Goal: Task Accomplishment & Management: Manage account settings

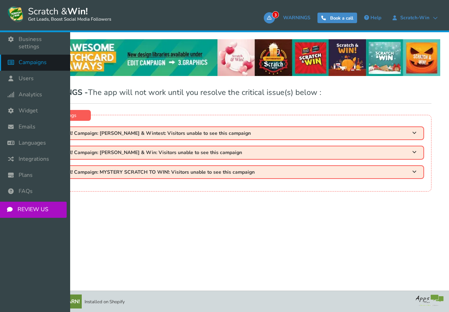
click at [31, 59] on span "Campaigns" at bounding box center [33, 62] width 28 height 7
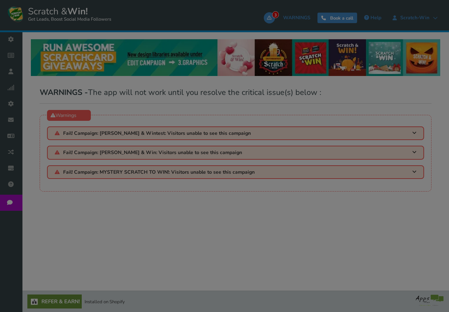
select select "2028"
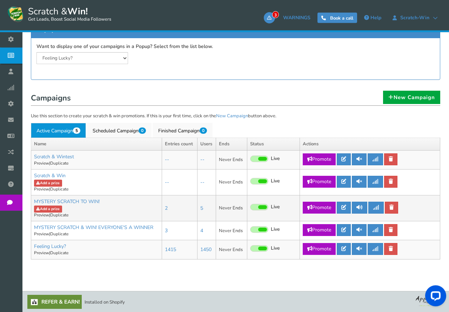
scroll to position [155, 0]
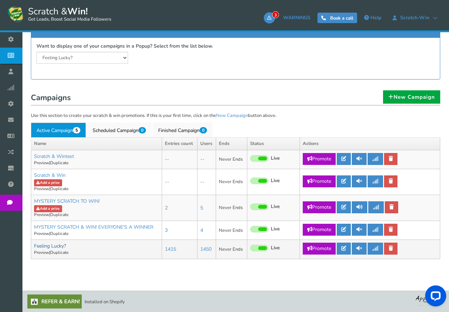
click at [55, 247] on link "Feeling Lucky?" at bounding box center [50, 246] width 32 height 7
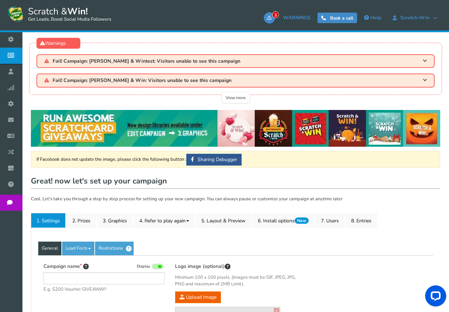
type input "Feeling Lucky?"
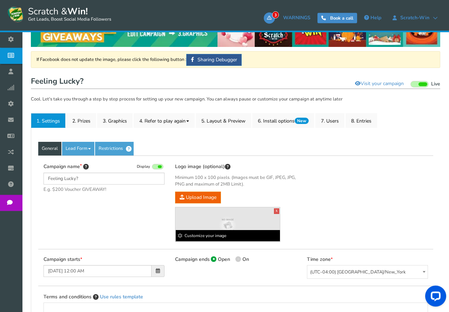
scroll to position [107, 0]
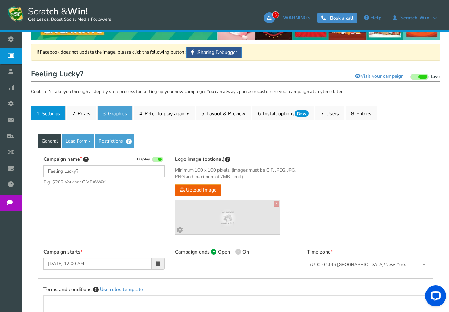
click at [114, 115] on link "3. Graphics" at bounding box center [114, 113] width 35 height 15
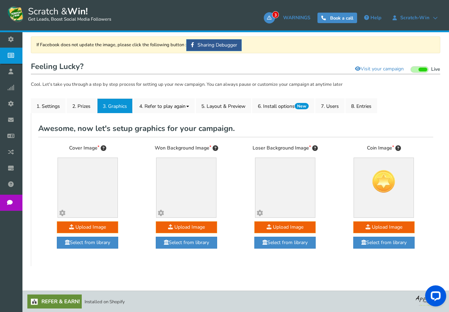
scroll to position [115, 0]
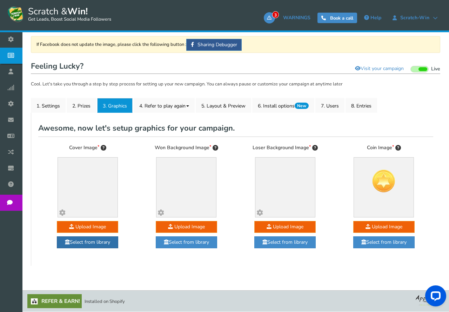
click at [90, 244] on link "Select from library" at bounding box center [87, 243] width 61 height 12
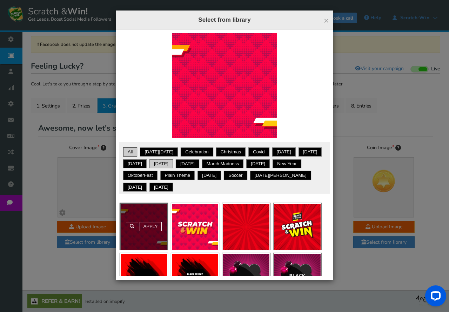
click at [172, 163] on link "[DATE]" at bounding box center [160, 164] width 21 height 7
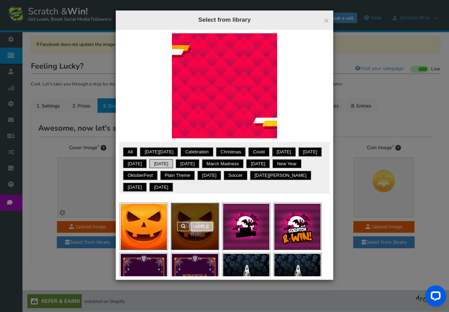
click at [203, 226] on link "Apply" at bounding box center [202, 226] width 22 height 9
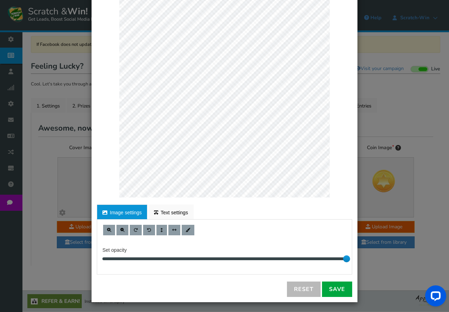
scroll to position [50, 0]
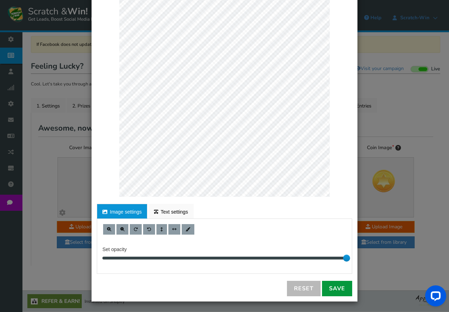
click at [337, 287] on link "Save" at bounding box center [337, 288] width 30 height 15
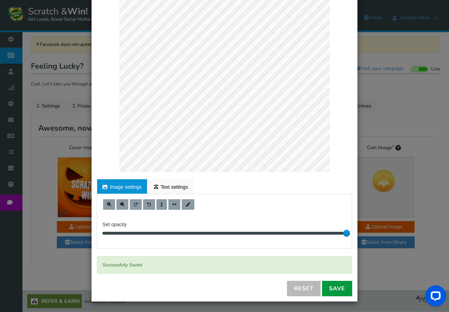
scroll to position [0, 0]
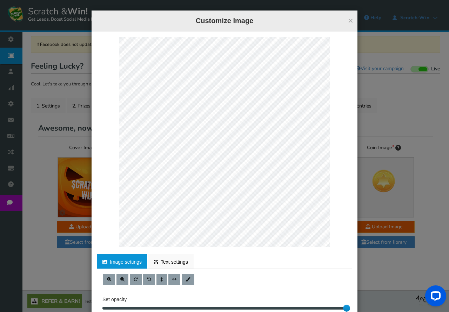
click at [350, 20] on button "×" at bounding box center [350, 20] width 5 height 9
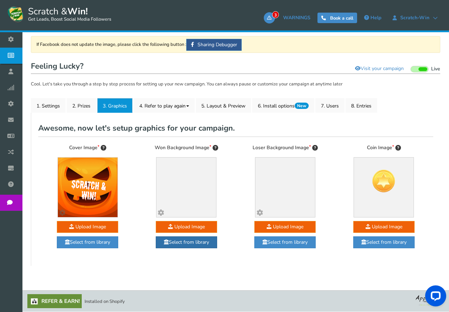
click at [188, 244] on link "Select from library" at bounding box center [186, 243] width 61 height 12
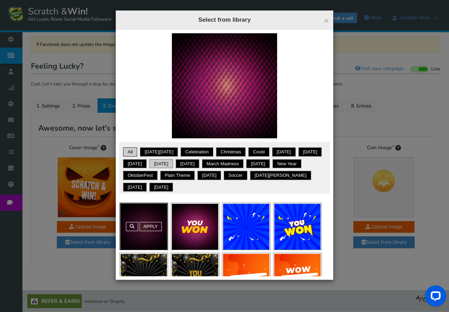
click at [172, 163] on link "[DATE]" at bounding box center [160, 164] width 21 height 7
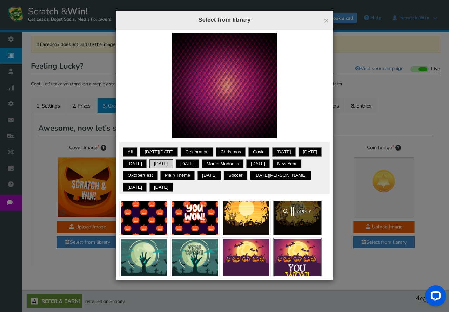
scroll to position [26, 0]
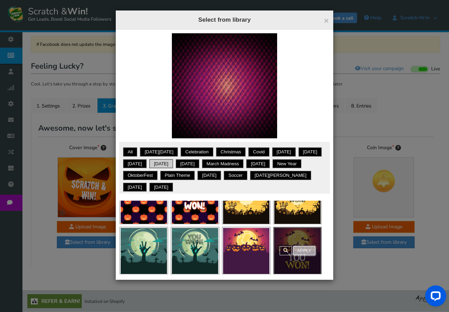
click at [303, 250] on link "Apply" at bounding box center [304, 251] width 22 height 9
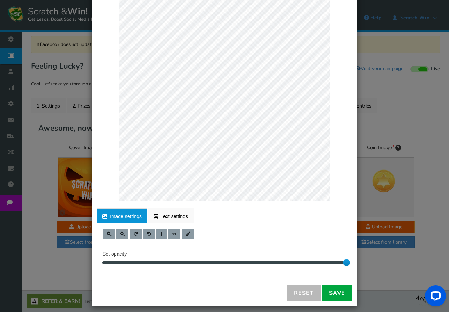
scroll to position [50, 0]
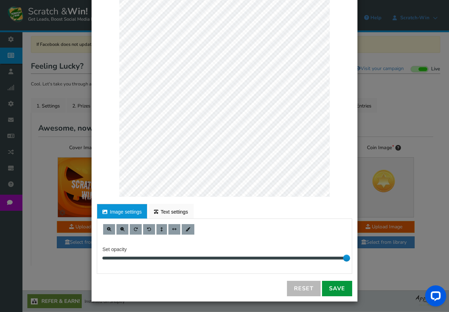
click at [332, 287] on link "Save" at bounding box center [337, 288] width 30 height 15
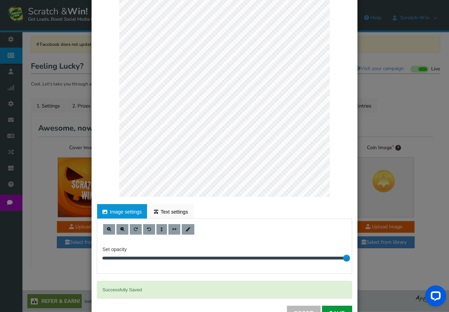
scroll to position [0, 0]
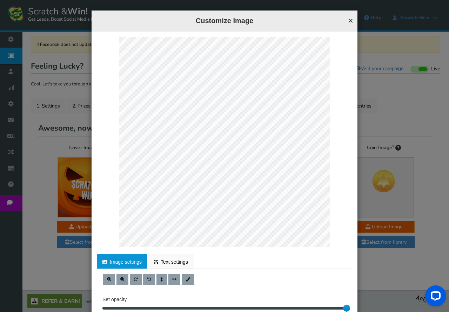
click at [349, 20] on button "×" at bounding box center [350, 20] width 5 height 9
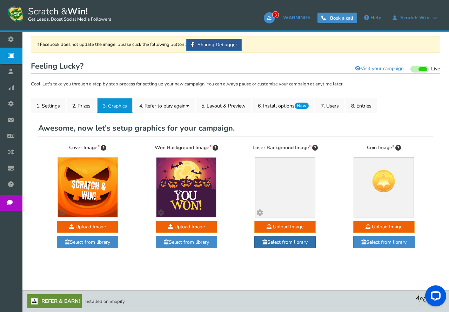
click at [293, 244] on link "Select from library" at bounding box center [284, 243] width 61 height 12
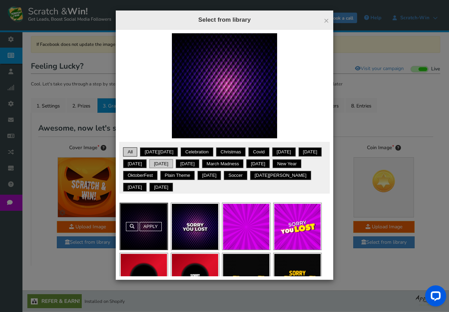
click at [172, 163] on link "[DATE]" at bounding box center [160, 164] width 21 height 7
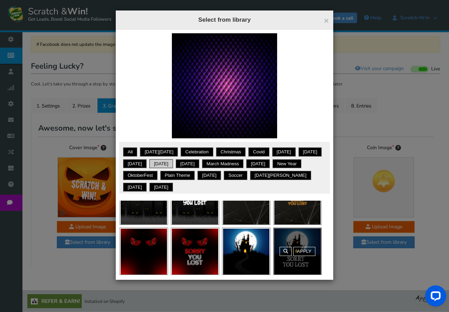
scroll to position [26, 0]
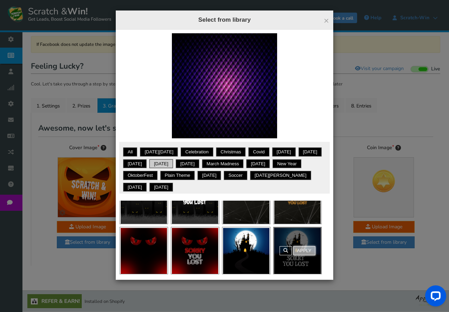
click at [304, 250] on link "Apply" at bounding box center [304, 251] width 22 height 9
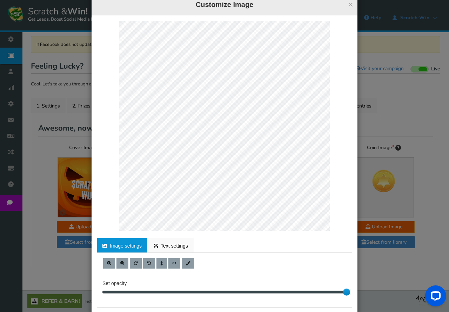
scroll to position [50, 0]
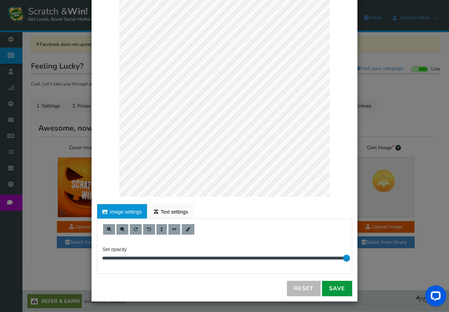
click at [339, 288] on link "Save" at bounding box center [337, 288] width 30 height 15
click at [340, 291] on link "Save" at bounding box center [337, 288] width 30 height 15
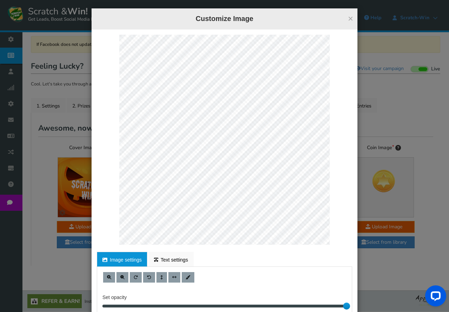
scroll to position [0, 0]
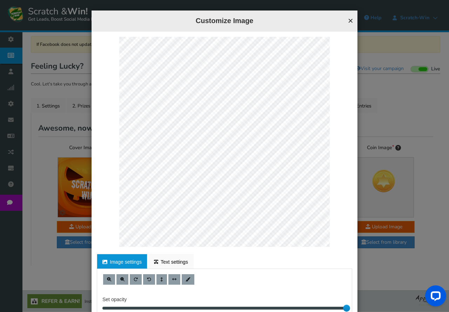
click at [351, 19] on button "×" at bounding box center [350, 20] width 5 height 9
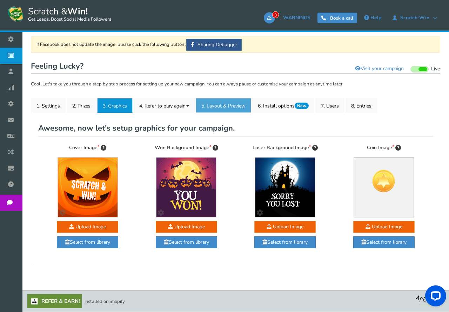
click at [227, 102] on link "5. Layout & Preview" at bounding box center [223, 105] width 55 height 15
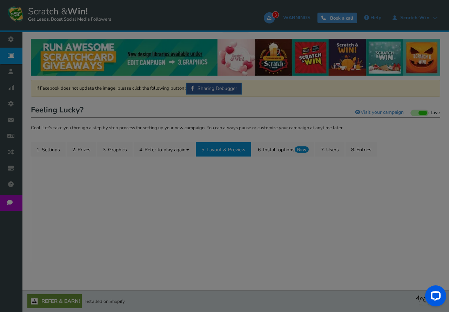
scroll to position [71, 0]
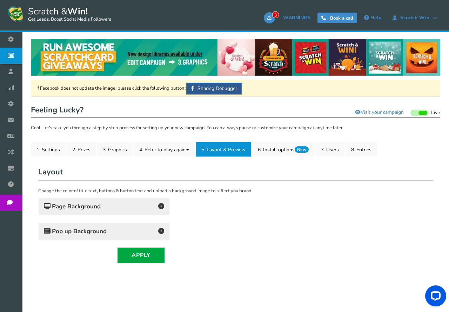
click at [128, 209] on h4 "Page Background" at bounding box center [104, 207] width 120 height 10
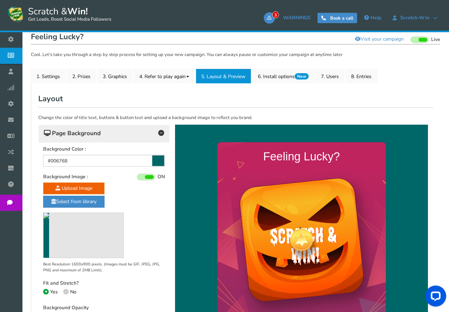
scroll to position [179, 0]
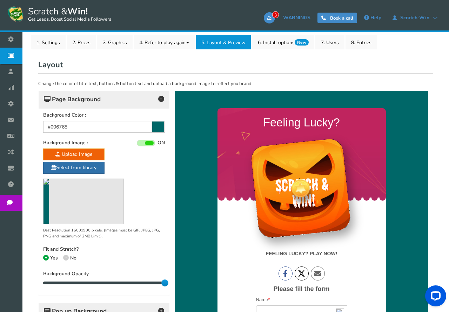
click at [74, 167] on link "Select from library" at bounding box center [73, 168] width 61 height 12
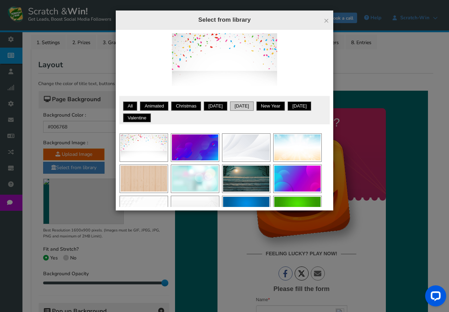
click at [245, 105] on link "[DATE]" at bounding box center [241, 106] width 21 height 7
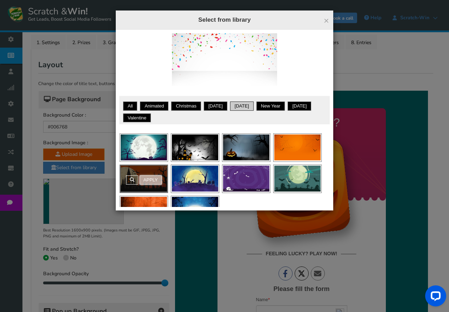
click at [155, 177] on link "Apply" at bounding box center [151, 180] width 22 height 9
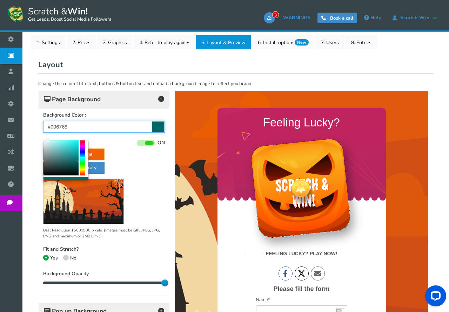
drag, startPoint x: 89, startPoint y: 126, endPoint x: 16, endPoint y: 127, distance: 73.3
click at [43, 127] on input "#006768" at bounding box center [104, 127] width 122 height 12
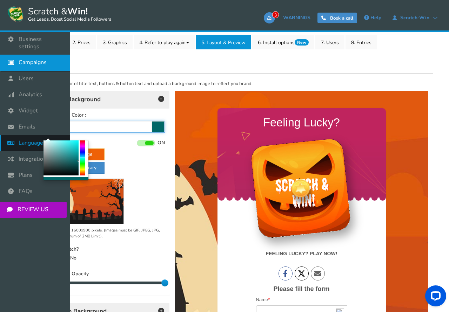
paste input "d55709"
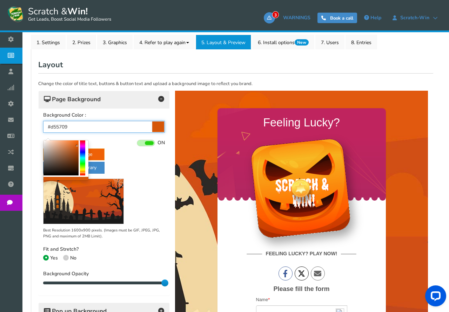
type input "#d55709"
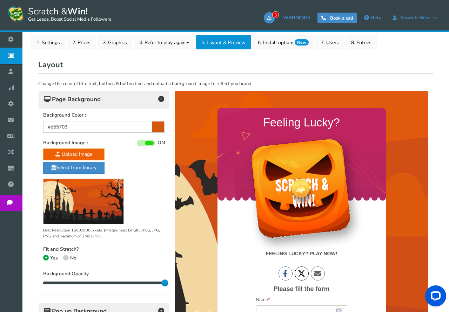
click at [141, 165] on div "Upload Image Select from library Best Resolution 1600x900 pixels. (Images must …" at bounding box center [104, 194] width 122 height 91
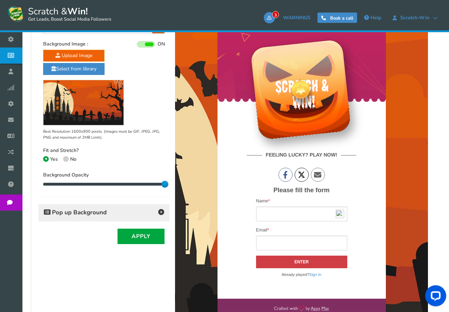
scroll to position [286, 0]
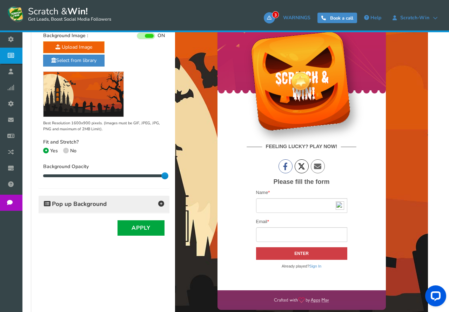
click at [129, 206] on h4 "Pop up Background" at bounding box center [104, 205] width 120 height 10
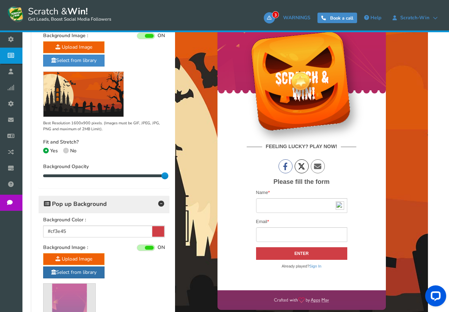
click at [76, 272] on link "Select from library" at bounding box center [73, 273] width 61 height 12
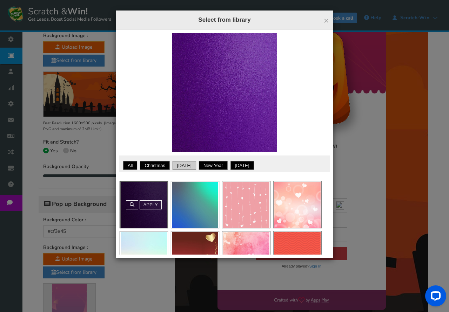
click at [186, 164] on link "[DATE]" at bounding box center [184, 165] width 21 height 7
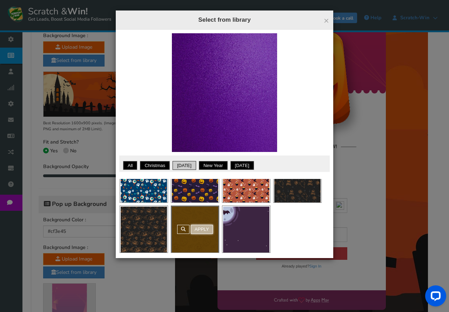
scroll to position [26, 0]
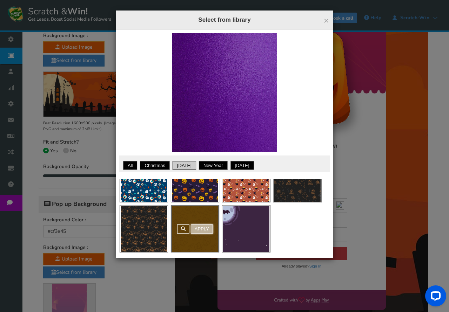
click at [205, 230] on link "Apply" at bounding box center [202, 229] width 22 height 9
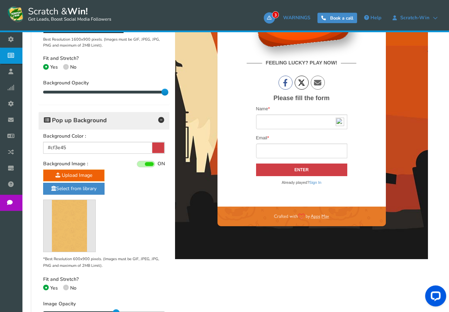
scroll to position [429, 0]
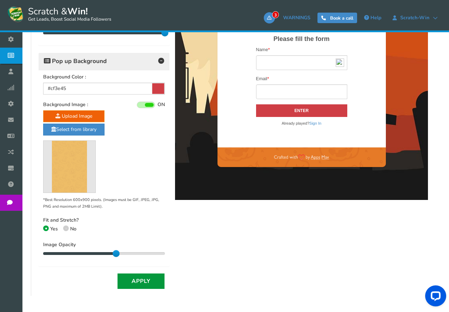
click at [137, 278] on button "Apply" at bounding box center [140, 281] width 47 height 15
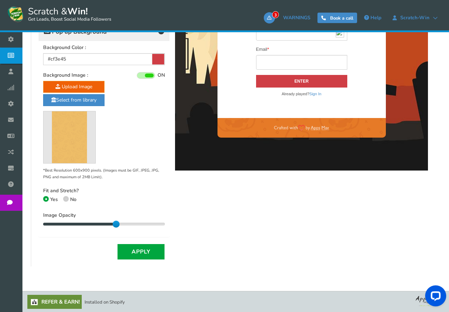
scroll to position [459, 0]
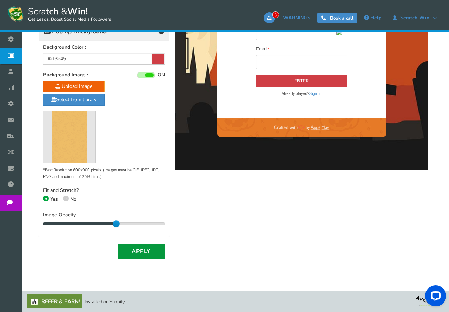
click at [146, 254] on button "Apply" at bounding box center [140, 251] width 47 height 15
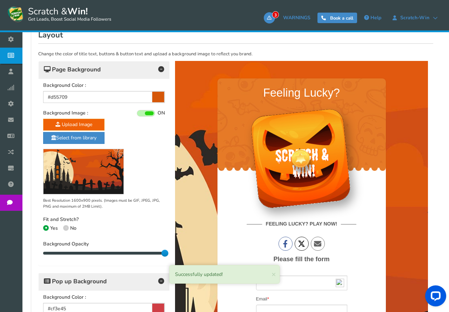
scroll to position [65, 0]
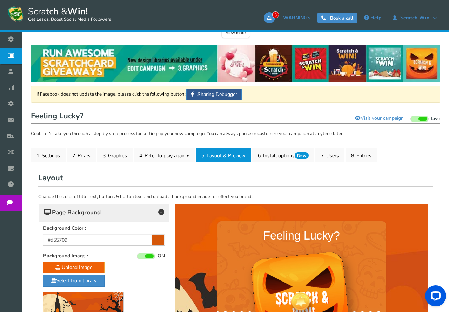
click at [0, 0] on span "Widget" at bounding box center [0, 0] width 0 height 0
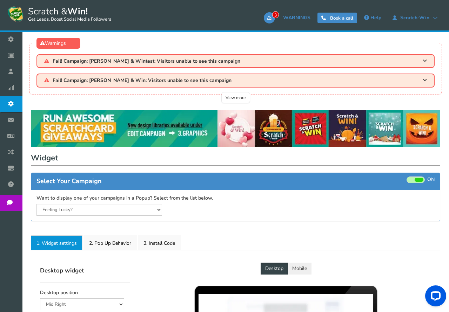
select select "left-side-drawer"
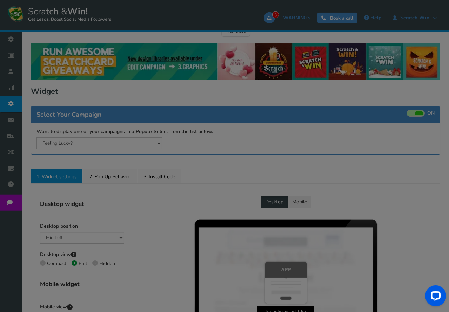
radio input "true"
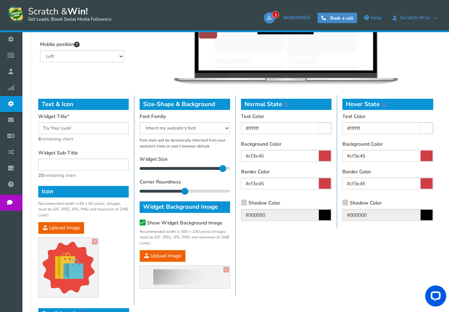
scroll to position [358, 0]
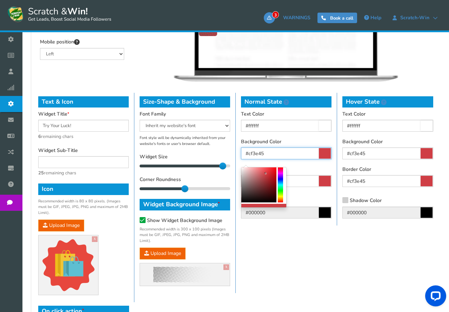
drag, startPoint x: 283, startPoint y: 154, endPoint x: 205, endPoint y: 153, distance: 78.2
click at [241, 153] on input "#cf3e45" at bounding box center [286, 154] width 90 height 12
paste input "d55709"
type input "#d55709"
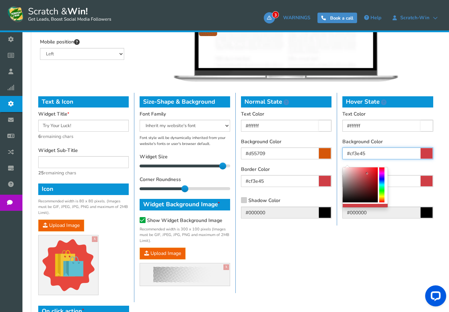
drag, startPoint x: 402, startPoint y: 155, endPoint x: 309, endPoint y: 157, distance: 92.6
click at [342, 155] on input "#cf3e45" at bounding box center [387, 154] width 91 height 12
paste input "d55709"
type input "#d55709"
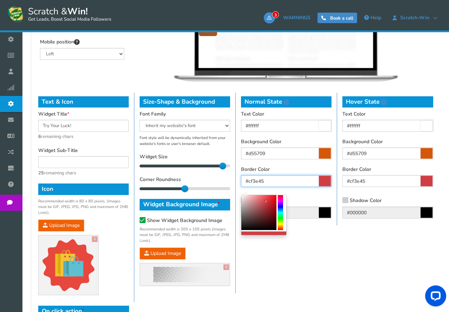
drag, startPoint x: 282, startPoint y: 181, endPoint x: 206, endPoint y: 181, distance: 76.1
click at [241, 181] on input "#cf3e45" at bounding box center [286, 181] width 90 height 12
paste input "d55709"
type input "#d55709"
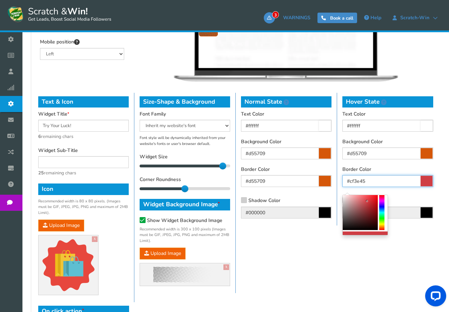
drag, startPoint x: 386, startPoint y: 180, endPoint x: 297, endPoint y: 181, distance: 89.1
click at [342, 181] on input "#cf3e45" at bounding box center [387, 181] width 91 height 12
paste input "d55709"
type input "#d55709"
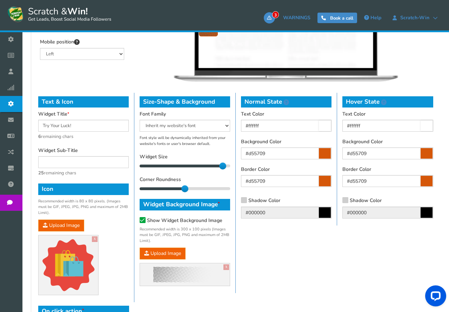
click at [325, 260] on div "Text & Icon Widget Title Try Your Luck! 6 remaining chars Widget Sub-Title 25 r…" at bounding box center [235, 198] width 405 height 210
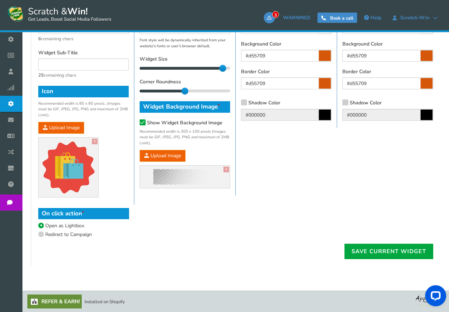
scroll to position [456, 0]
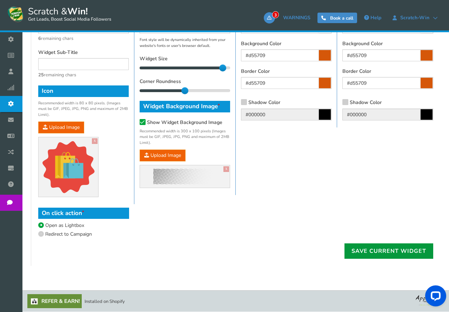
click at [384, 251] on link "Save current widget" at bounding box center [388, 251] width 89 height 15
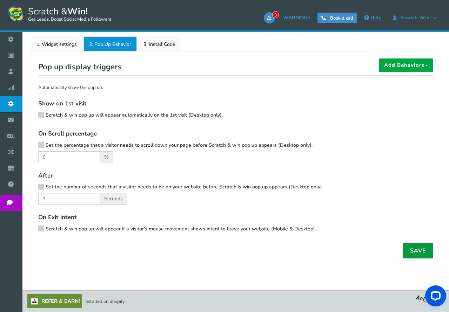
click at [419, 251] on link "Save" at bounding box center [418, 250] width 30 height 15
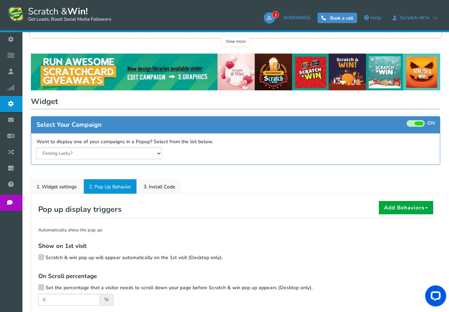
scroll to position [0, 0]
